Goal: Communication & Community: Answer question/provide support

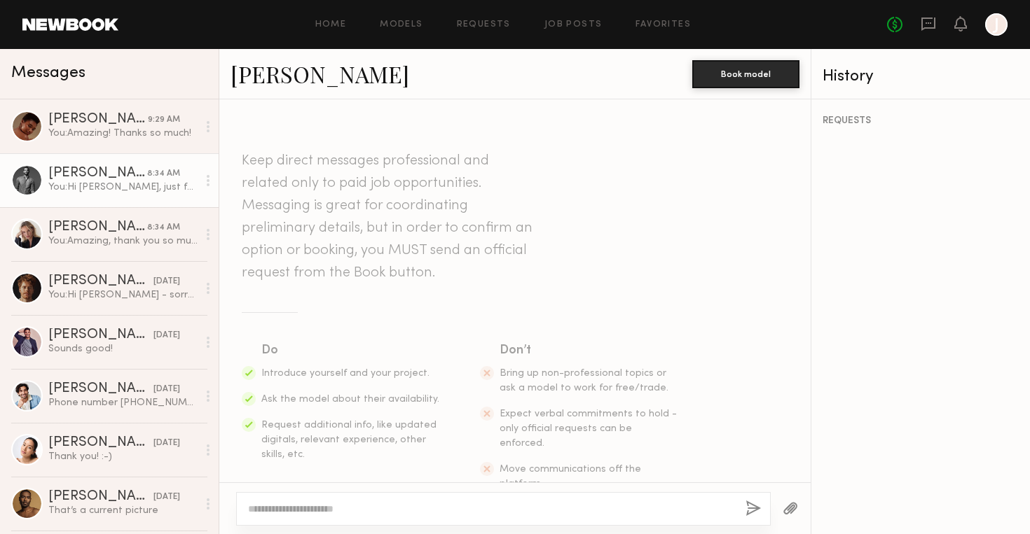
click at [109, 124] on div "[PERSON_NAME]" at bounding box center [97, 120] width 99 height 14
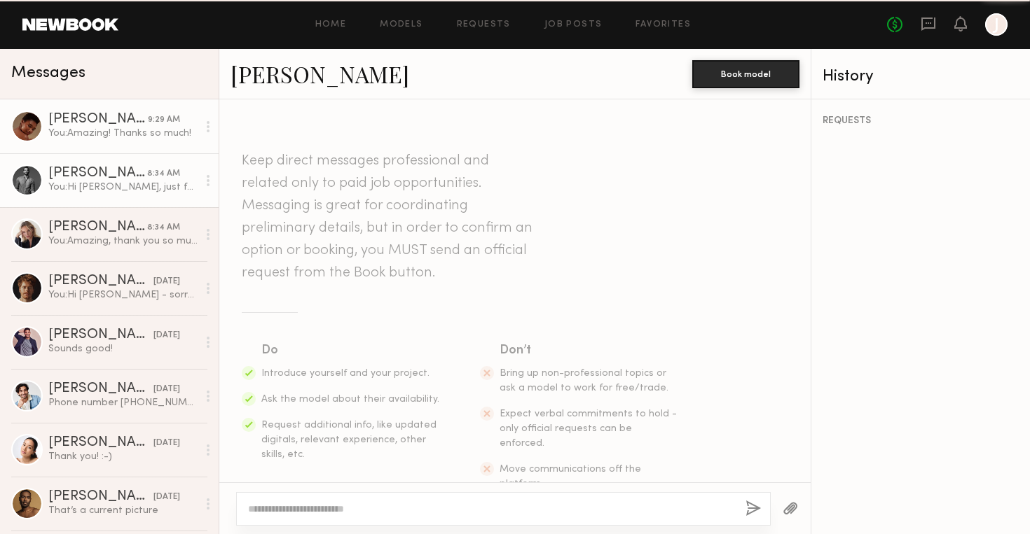
scroll to position [730, 0]
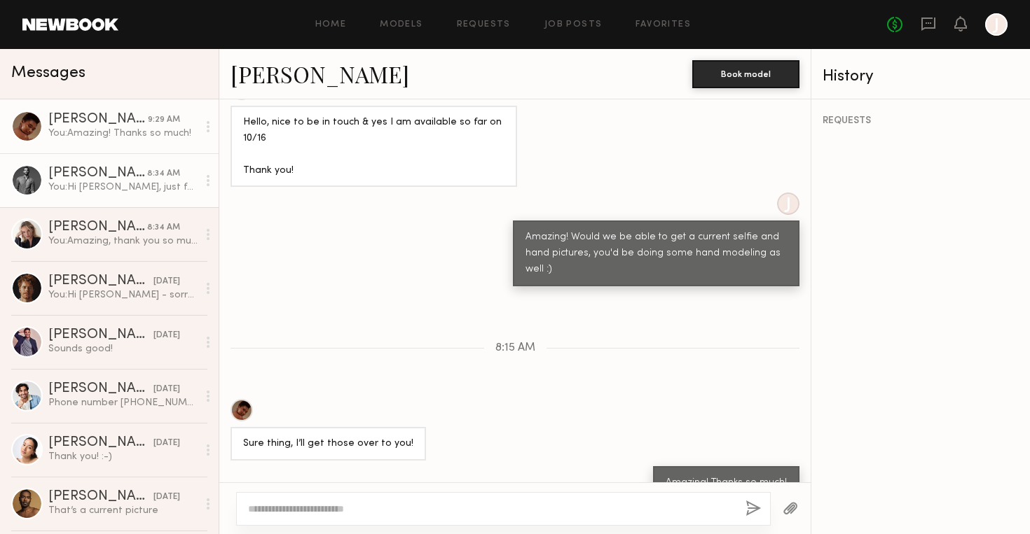
click at [125, 198] on link "[PERSON_NAME] 8:34 AM You: Hi [PERSON_NAME], just following up here! We're hopi…" at bounding box center [109, 180] width 219 height 54
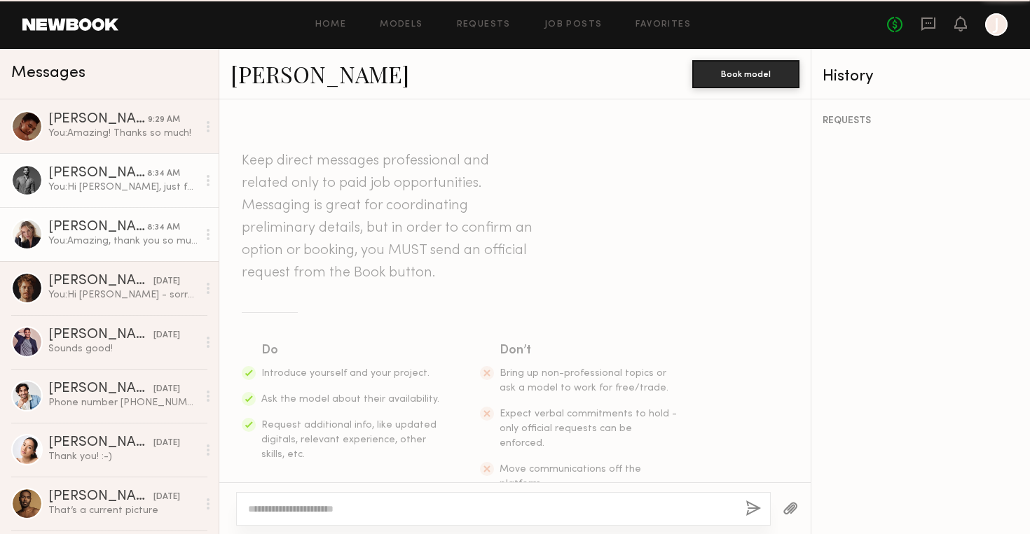
scroll to position [464, 0]
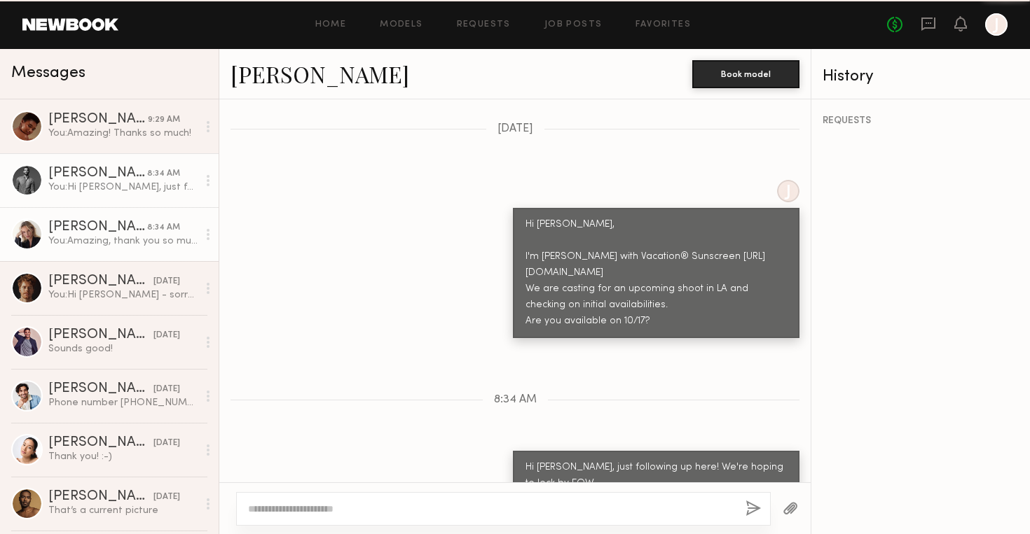
click at [137, 248] on link "[PERSON_NAME] 8:34 AM You: Amazing, thank you so much! I'll share with our team…" at bounding box center [109, 234] width 219 height 54
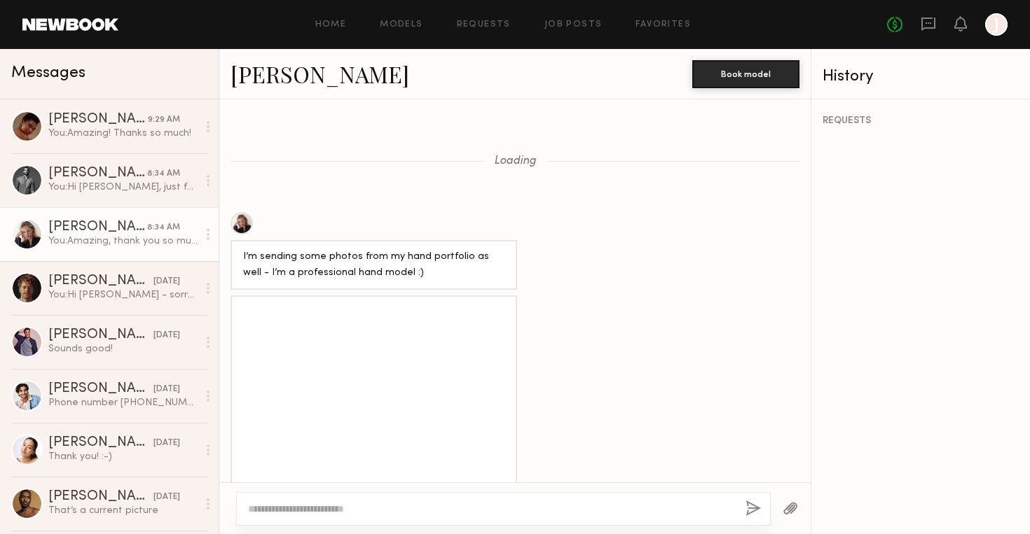
scroll to position [2010, 0]
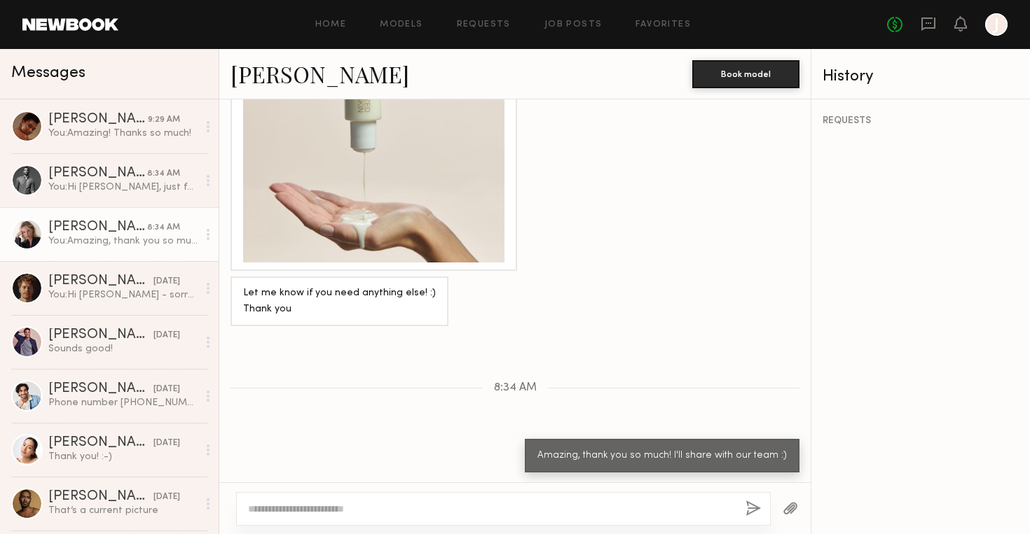
click at [452, 517] on div at bounding box center [503, 509] width 534 height 34
click at [447, 506] on textarea at bounding box center [491, 509] width 486 height 14
type textarea "**********"
click at [749, 513] on button "button" at bounding box center [752, 510] width 15 height 18
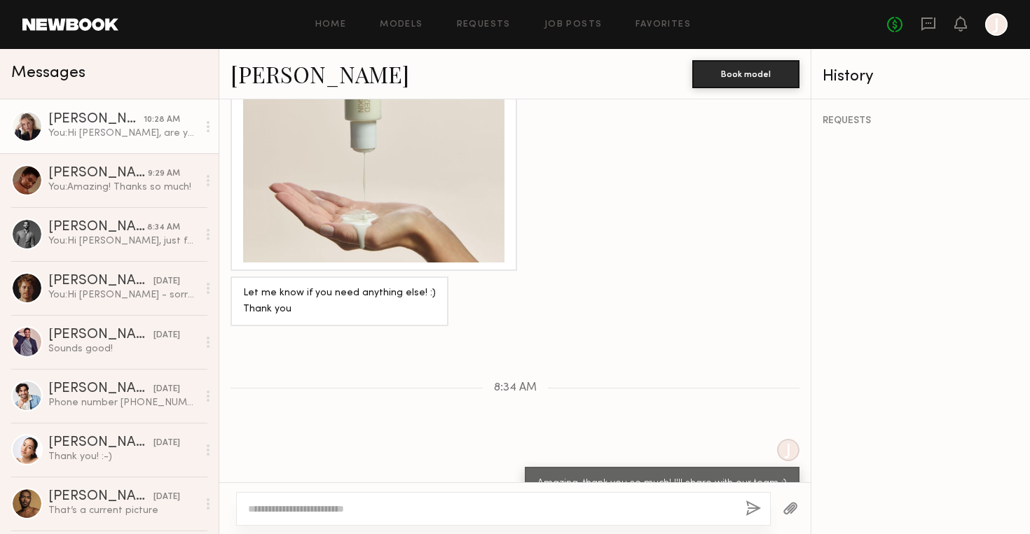
scroll to position [2183, 0]
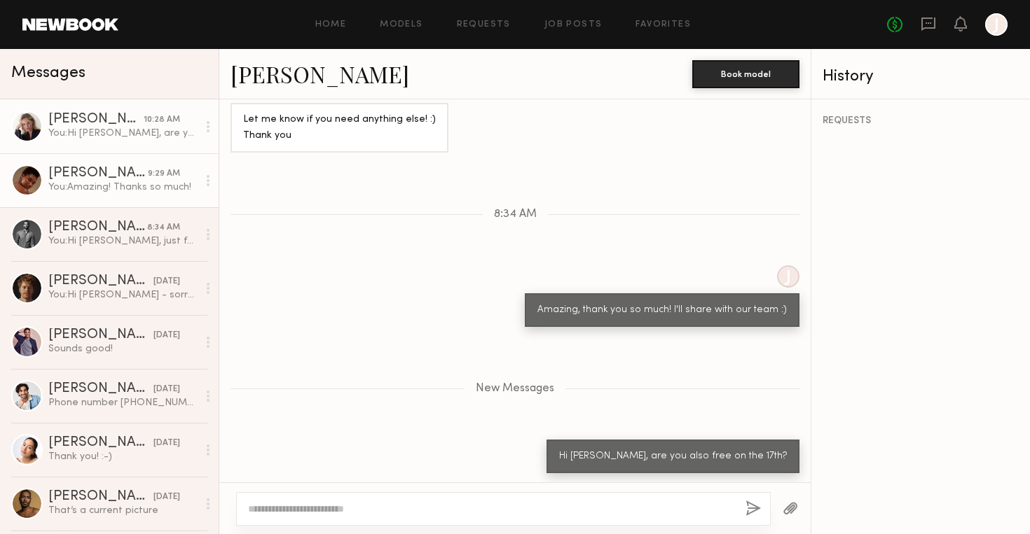
click at [130, 171] on div "[PERSON_NAME]" at bounding box center [97, 174] width 99 height 14
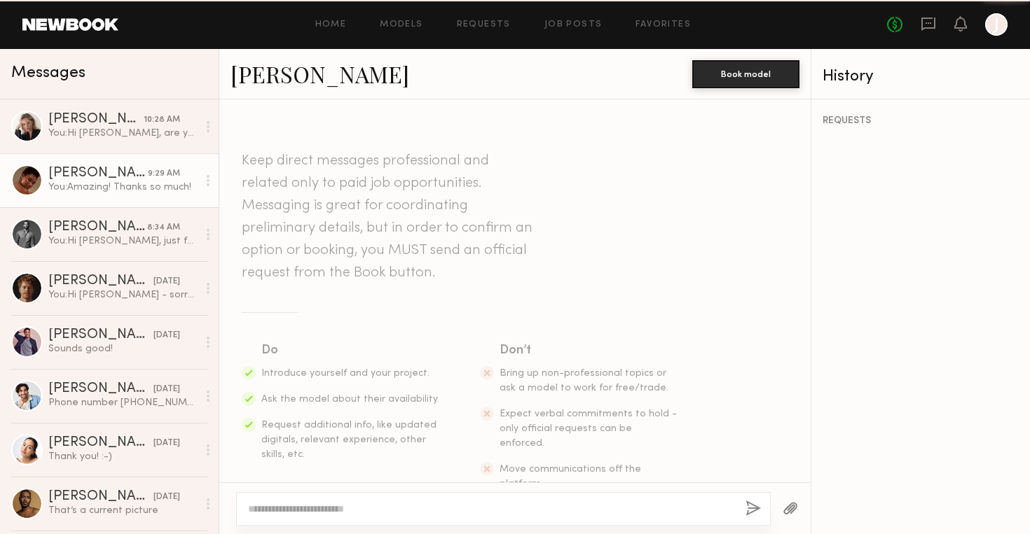
scroll to position [730, 0]
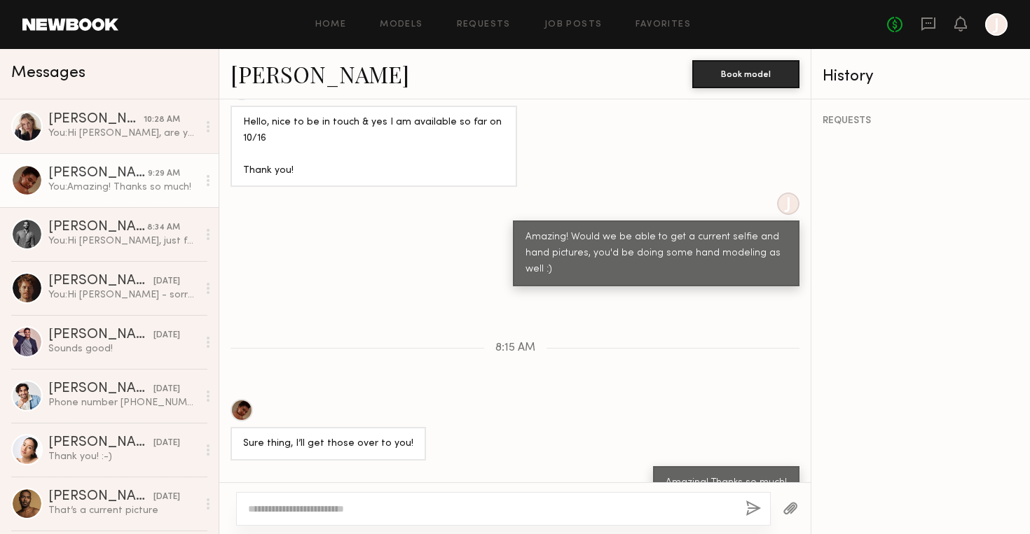
click at [413, 503] on textarea at bounding box center [491, 509] width 486 height 14
type textarea "**********"
click at [742, 509] on div "**********" at bounding box center [503, 509] width 534 height 34
click at [746, 504] on button "button" at bounding box center [752, 510] width 15 height 18
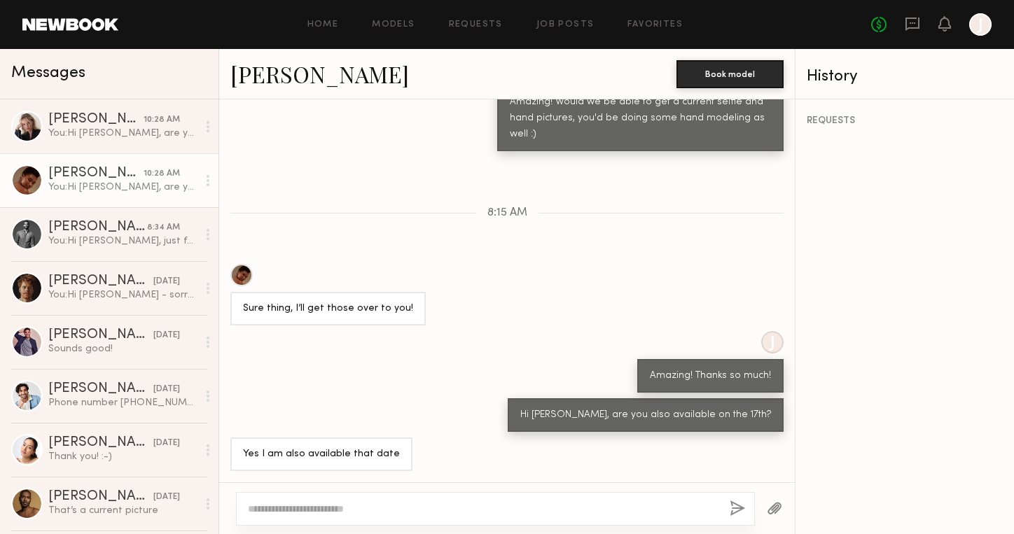
scroll to position [797, 0]
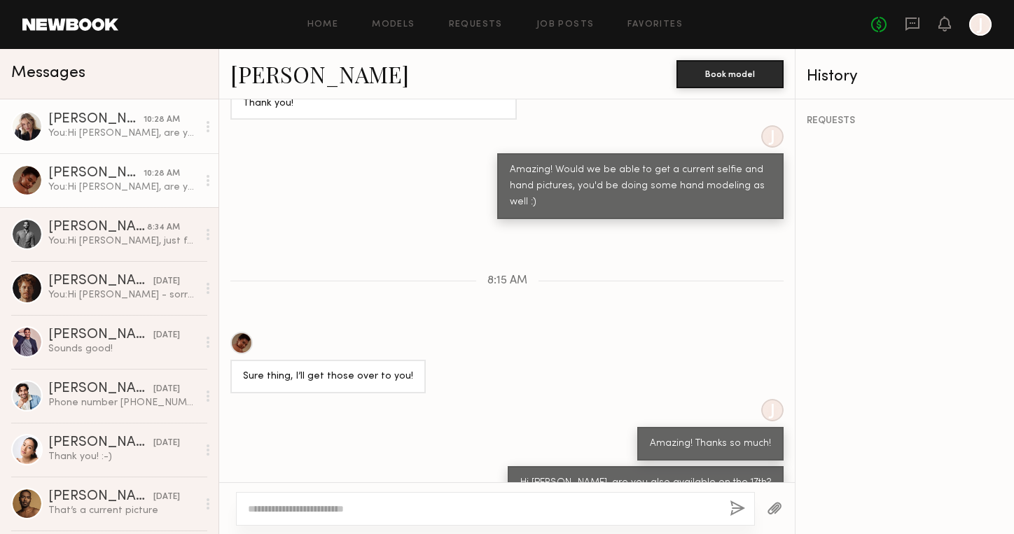
click at [113, 125] on div "[PERSON_NAME]" at bounding box center [95, 120] width 95 height 14
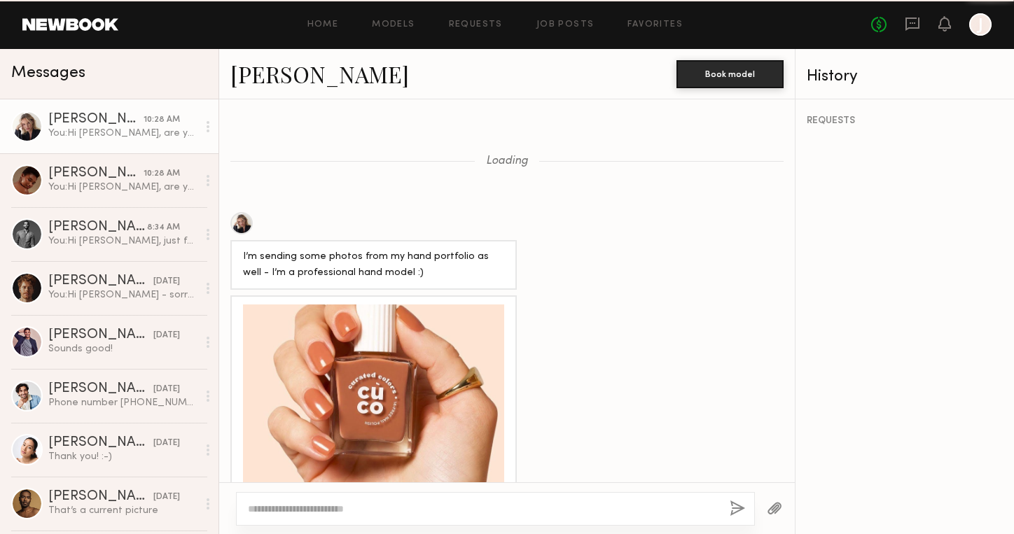
scroll to position [2116, 0]
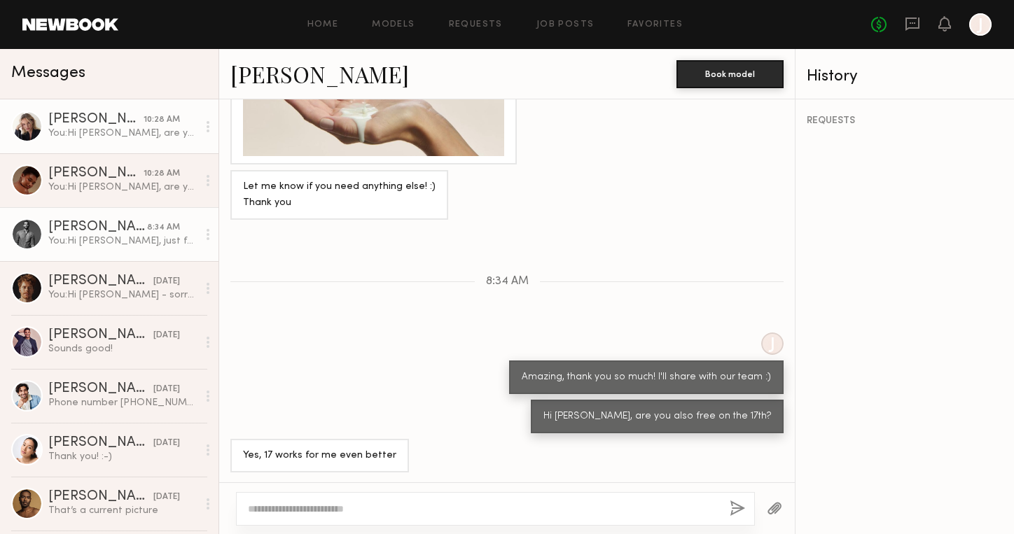
click at [116, 231] on div "[PERSON_NAME]" at bounding box center [97, 228] width 99 height 14
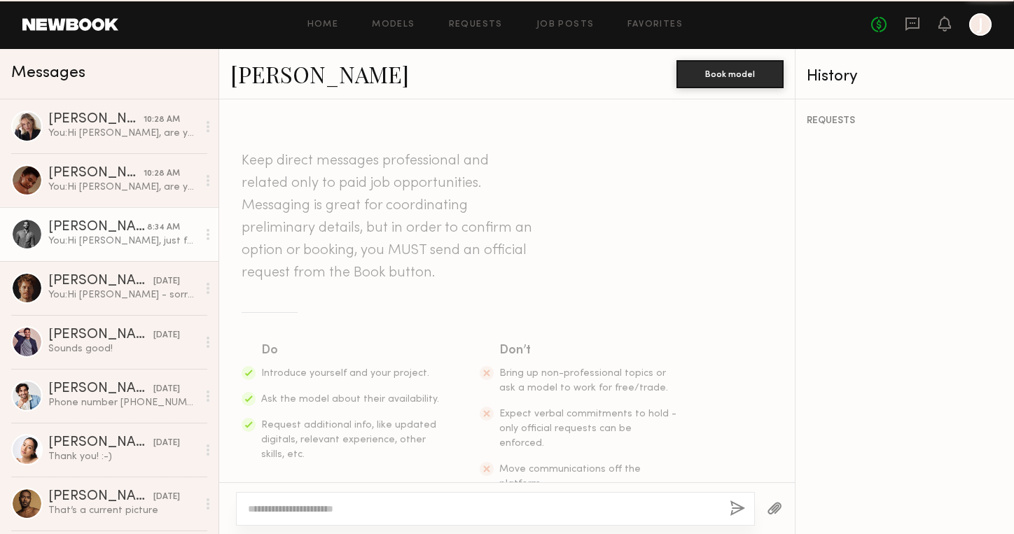
scroll to position [464, 0]
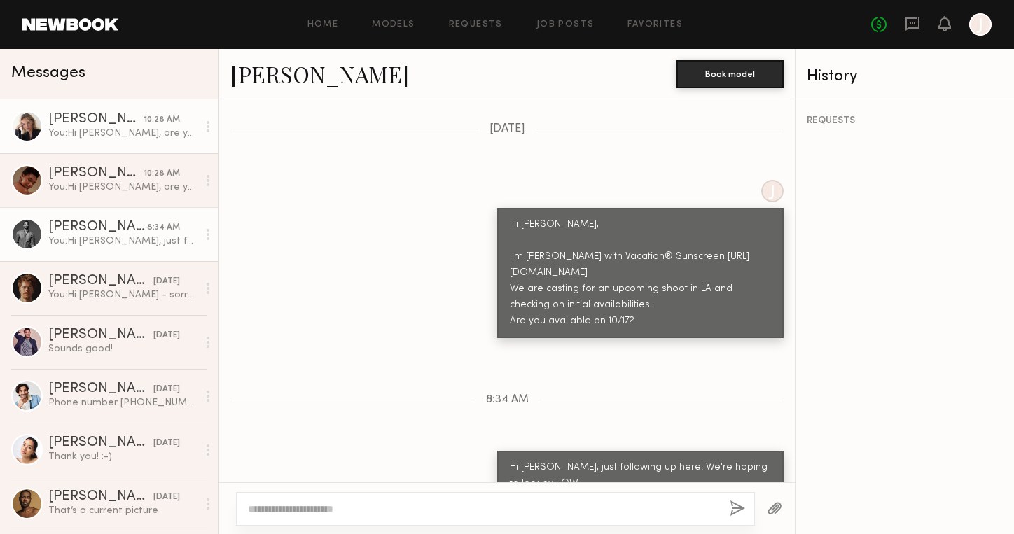
click at [141, 127] on div "You: Hi [PERSON_NAME], are you also free on the 17th?" at bounding box center [122, 133] width 149 height 13
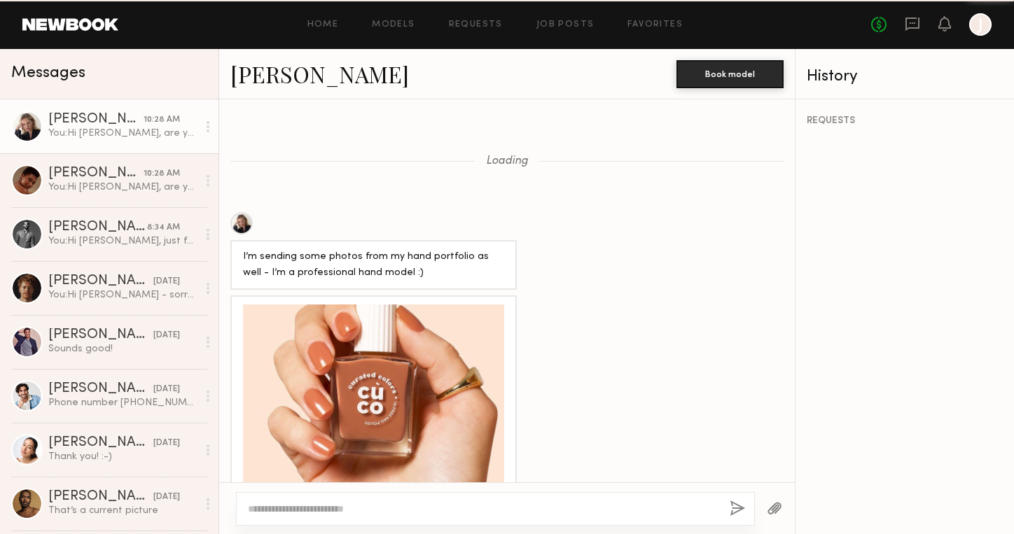
scroll to position [2116, 0]
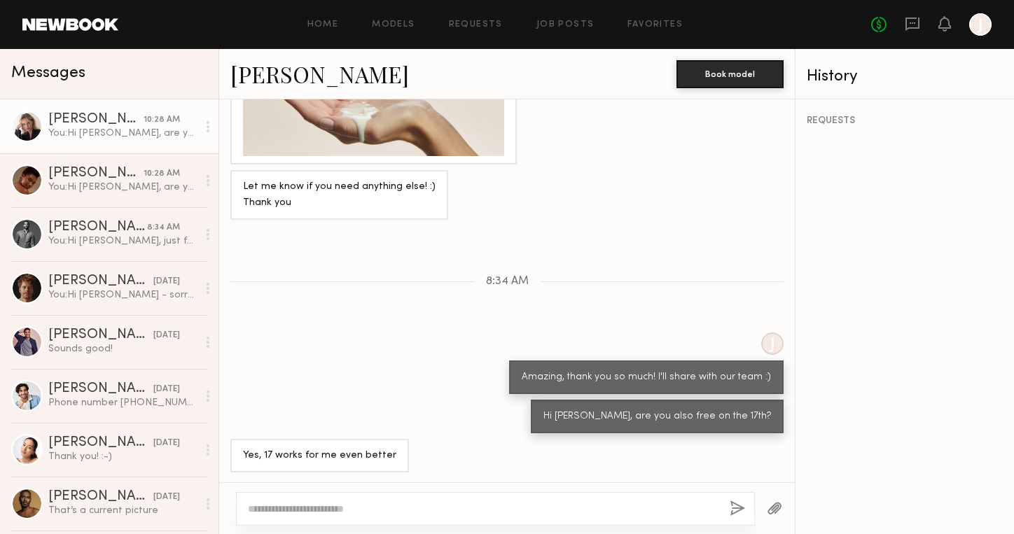
click at [387, 513] on textarea at bounding box center [483, 509] width 471 height 14
type textarea "**********"
click at [737, 510] on button "button" at bounding box center [737, 510] width 15 height 18
